Goal: Task Accomplishment & Management: Manage account settings

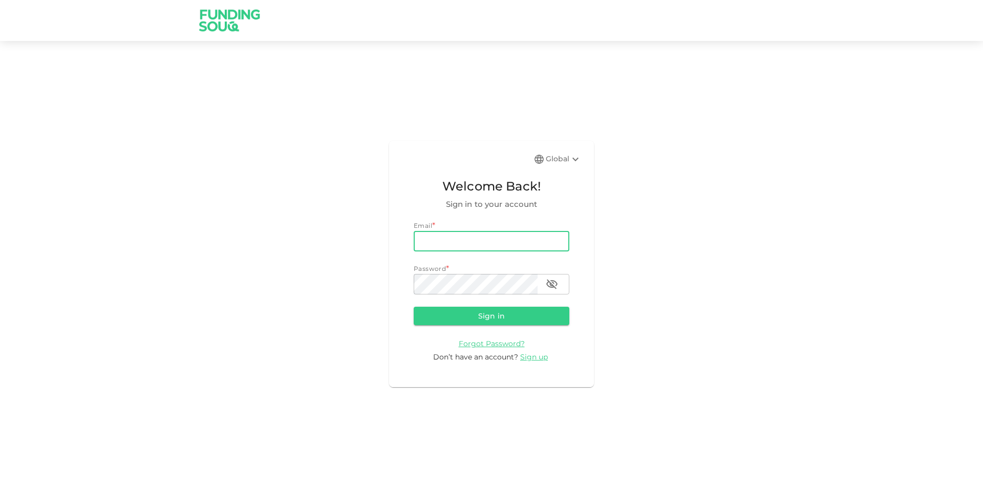
drag, startPoint x: 491, startPoint y: 237, endPoint x: 495, endPoint y: 251, distance: 15.3
click at [491, 237] on input "email" at bounding box center [492, 241] width 156 height 20
type input "[PERSON_NAME][EMAIL_ADDRESS][PERSON_NAME][DOMAIN_NAME]"
click at [414, 307] on button "Sign in" at bounding box center [492, 316] width 156 height 18
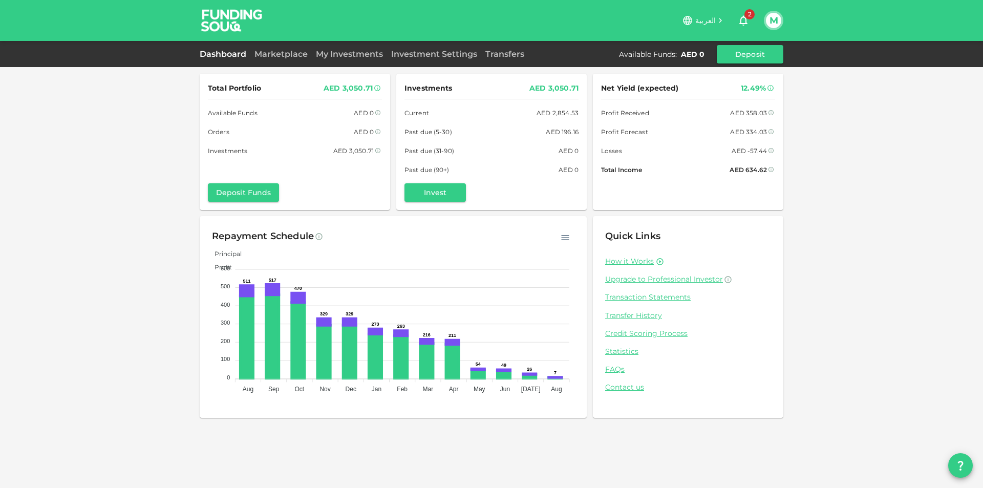
click at [769, 12] on div "M" at bounding box center [773, 20] width 19 height 19
click at [746, 17] on span "2" at bounding box center [749, 14] width 10 height 10
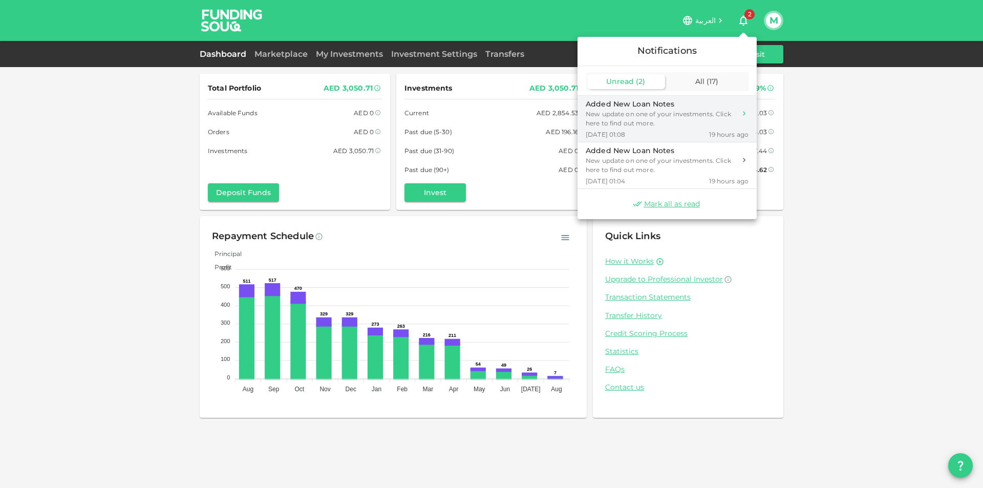
click at [669, 118] on div "New update on one of your investments. Click here to find out more." at bounding box center [661, 119] width 150 height 18
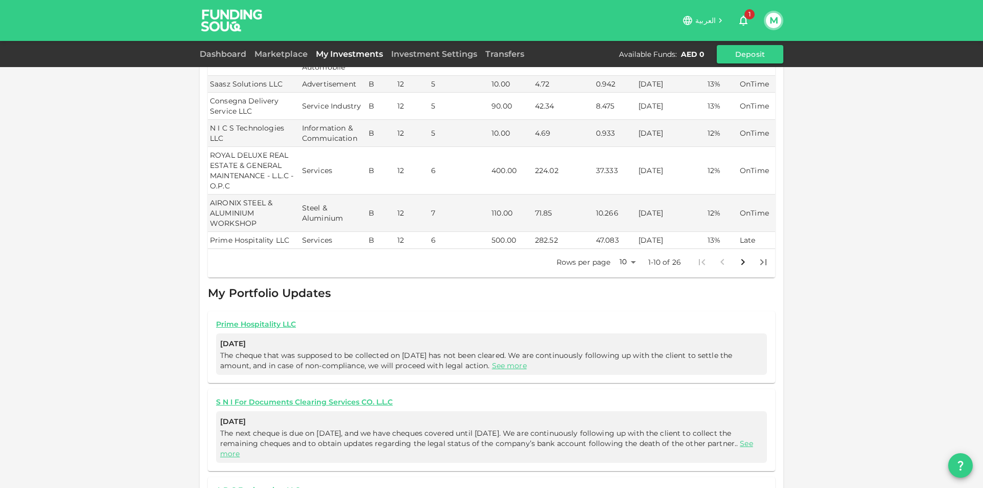
scroll to position [363, 0]
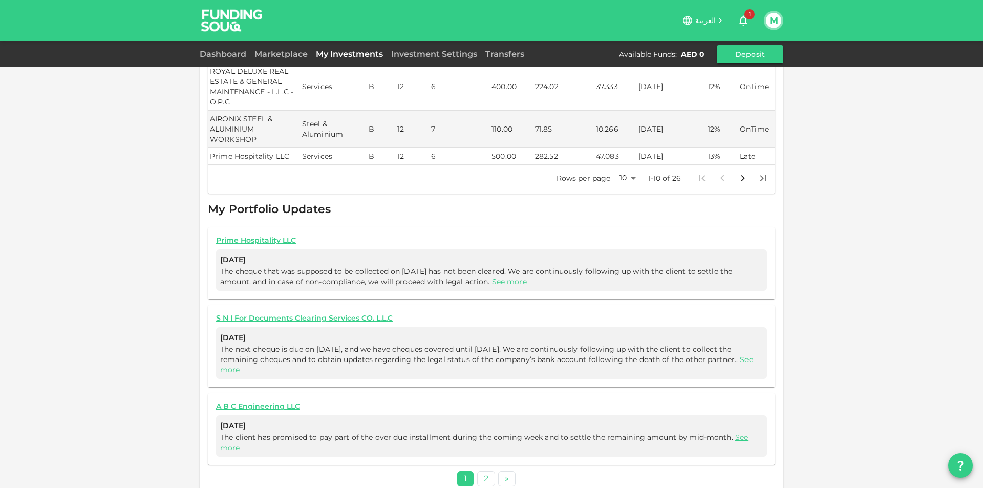
click at [508, 277] on link "See more" at bounding box center [509, 281] width 35 height 9
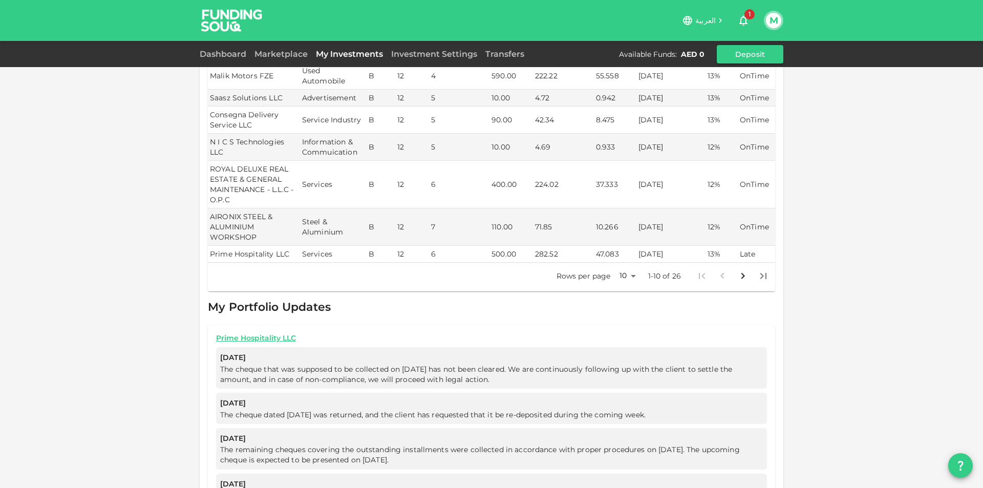
scroll to position [261, 0]
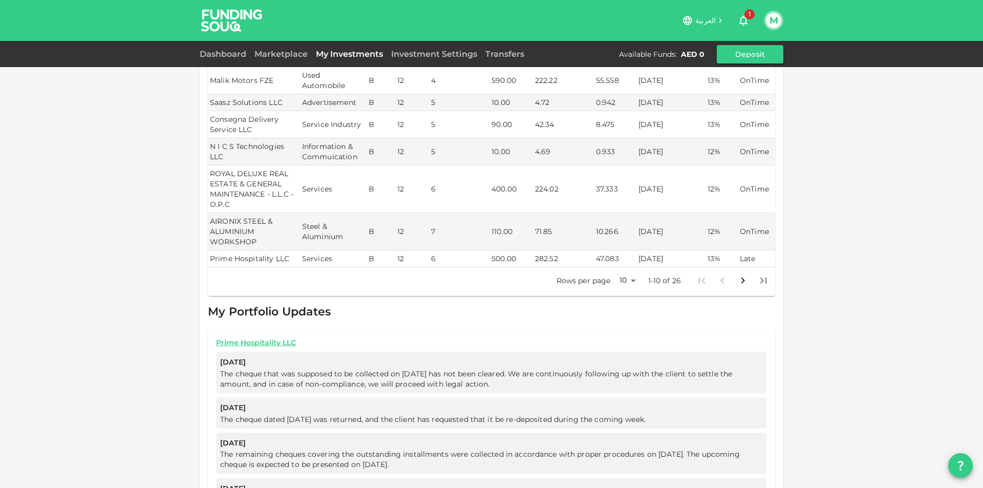
click at [628, 268] on body "العربية 1 M Dashboard Marketplace My Investments Investment Settings Transfers …" at bounding box center [491, 244] width 983 height 488
click at [627, 315] on li "50" at bounding box center [624, 321] width 31 height 18
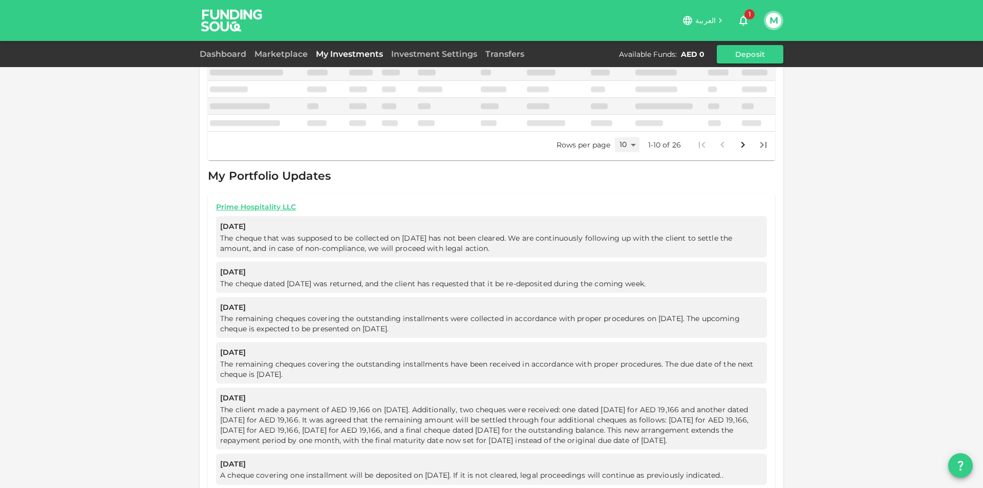
scroll to position [238, 0]
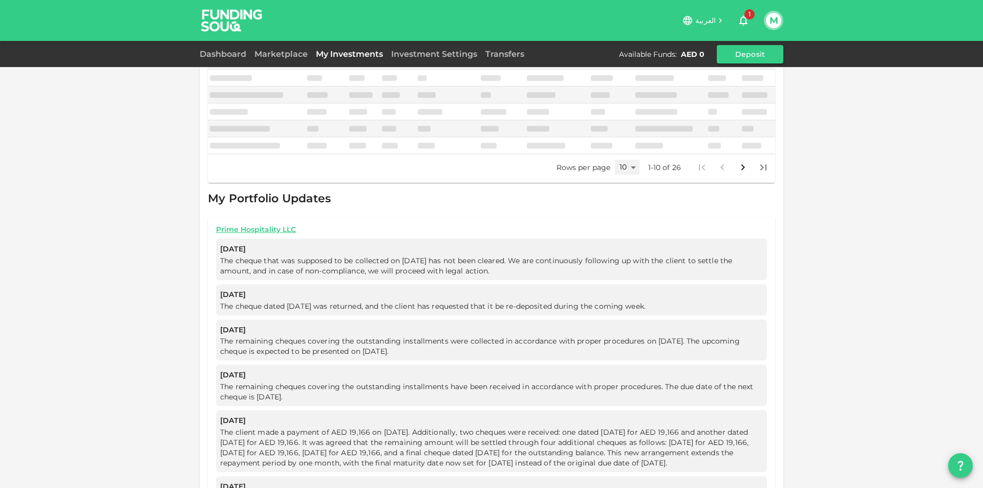
type input "50"
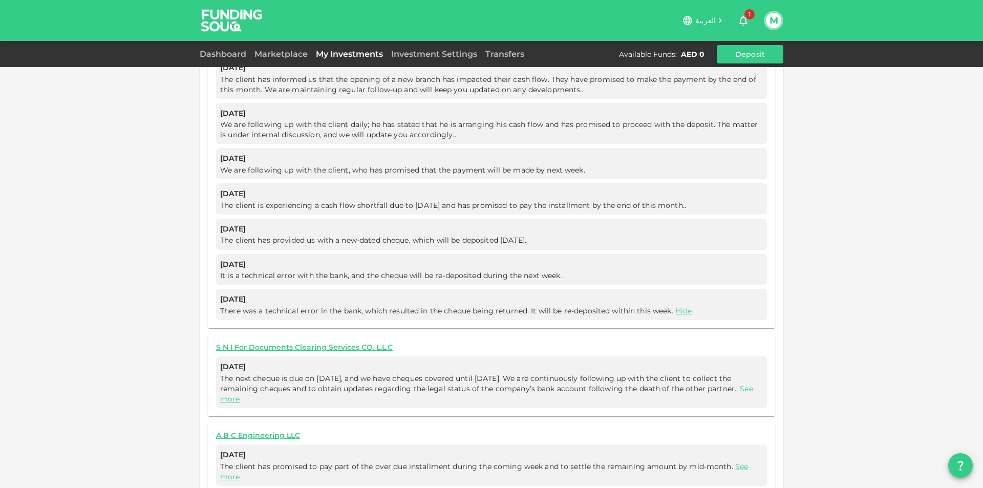
scroll to position [1504, 0]
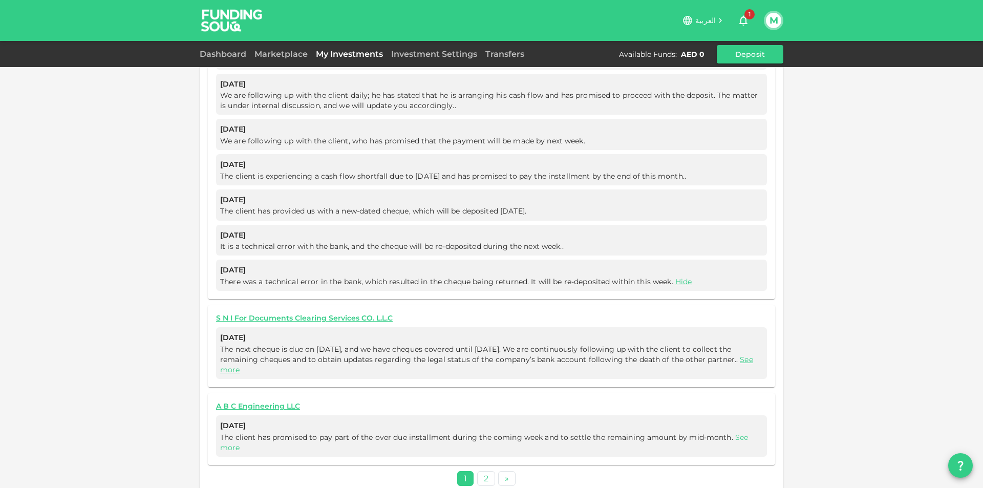
click at [220, 433] on link "See more" at bounding box center [484, 442] width 528 height 19
